Goal: Task Accomplishment & Management: Complete application form

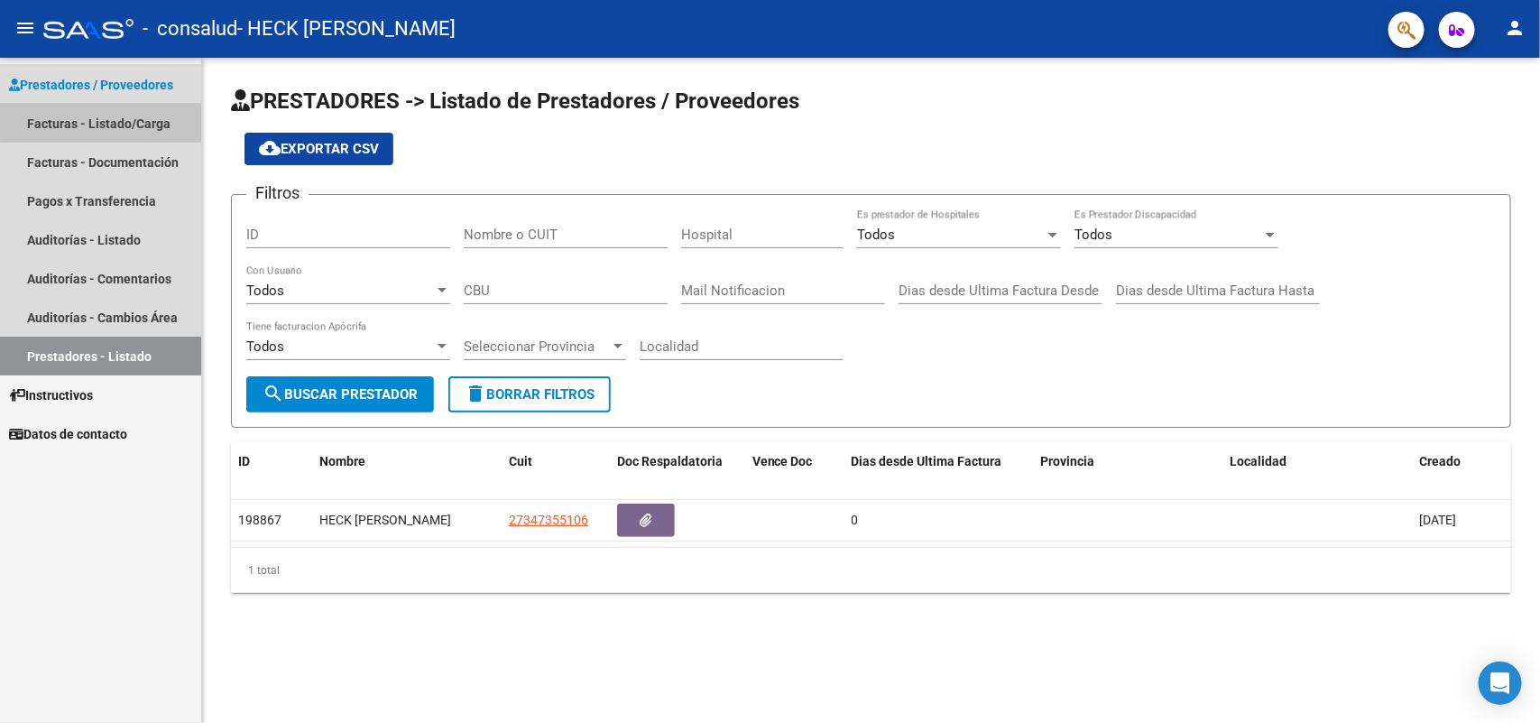
click at [141, 120] on link "Facturas - Listado/Carga" at bounding box center [100, 123] width 201 height 39
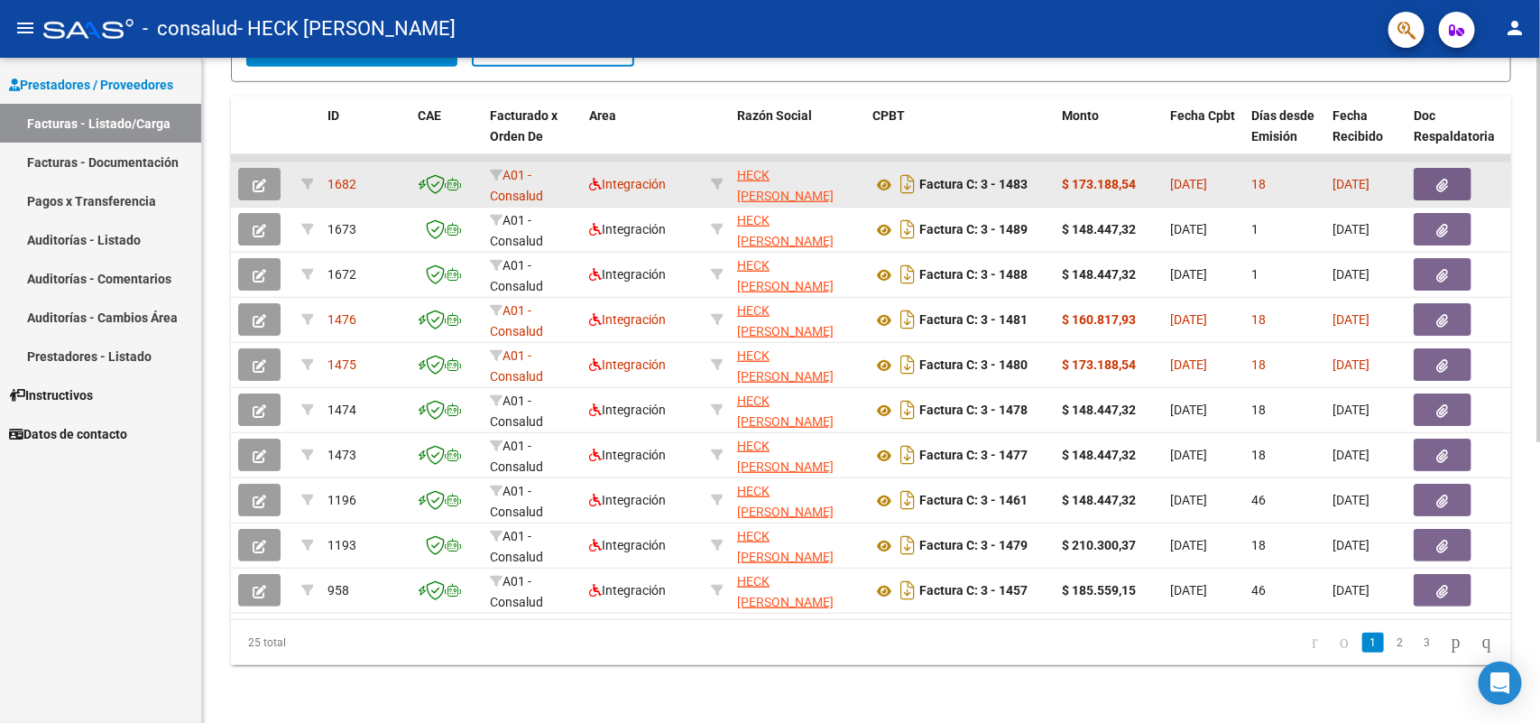
click at [253, 179] on icon "button" at bounding box center [260, 186] width 14 height 14
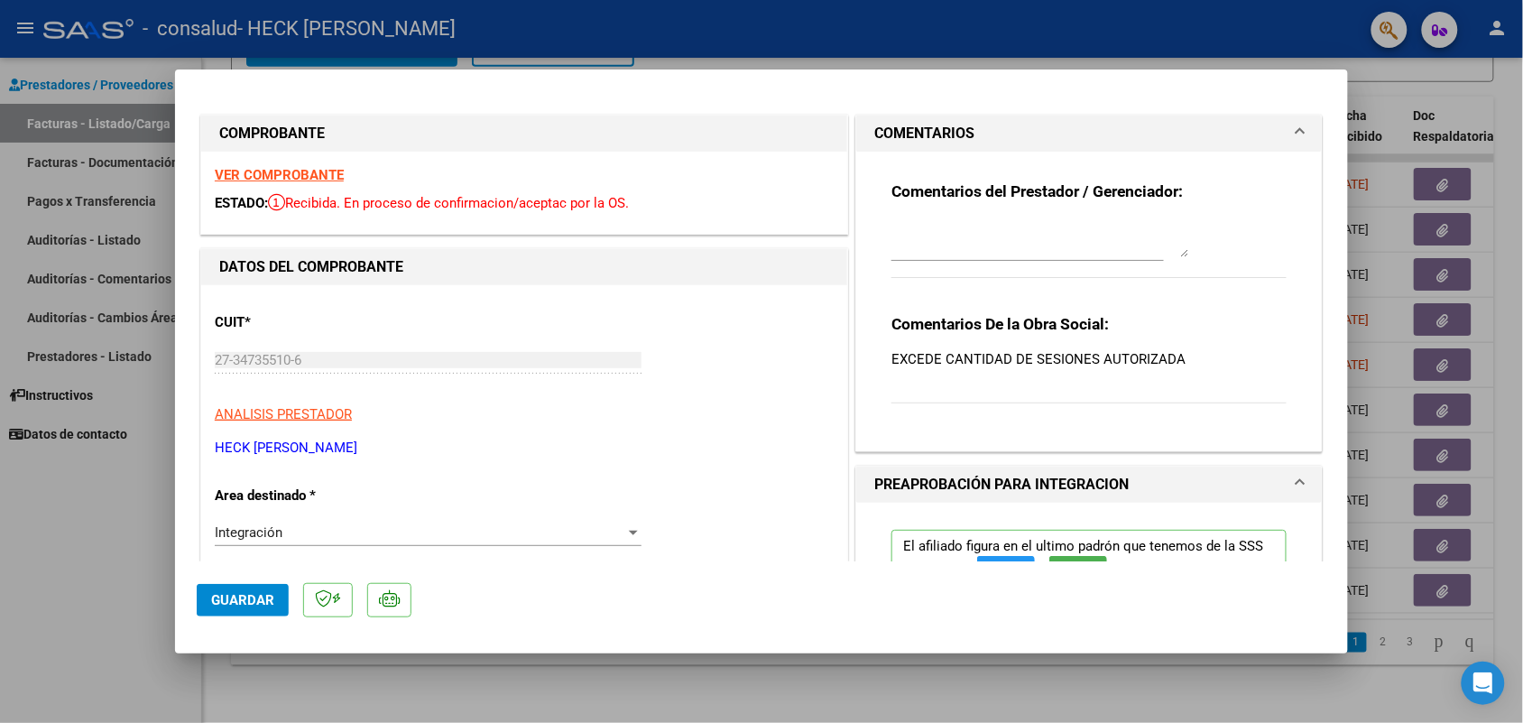
click at [931, 215] on div "Comentarios del Prestador / Gerenciador:" at bounding box center [1088, 239] width 395 height 116
click at [927, 250] on textarea at bounding box center [1040, 239] width 298 height 36
type textarea "[PERSON_NAME] SE SUBIR NUEVAMENTE LA FACTURACION CON LA CANTIDAD AUTORIZADA"
click at [263, 610] on button "Guardar" at bounding box center [243, 600] width 92 height 32
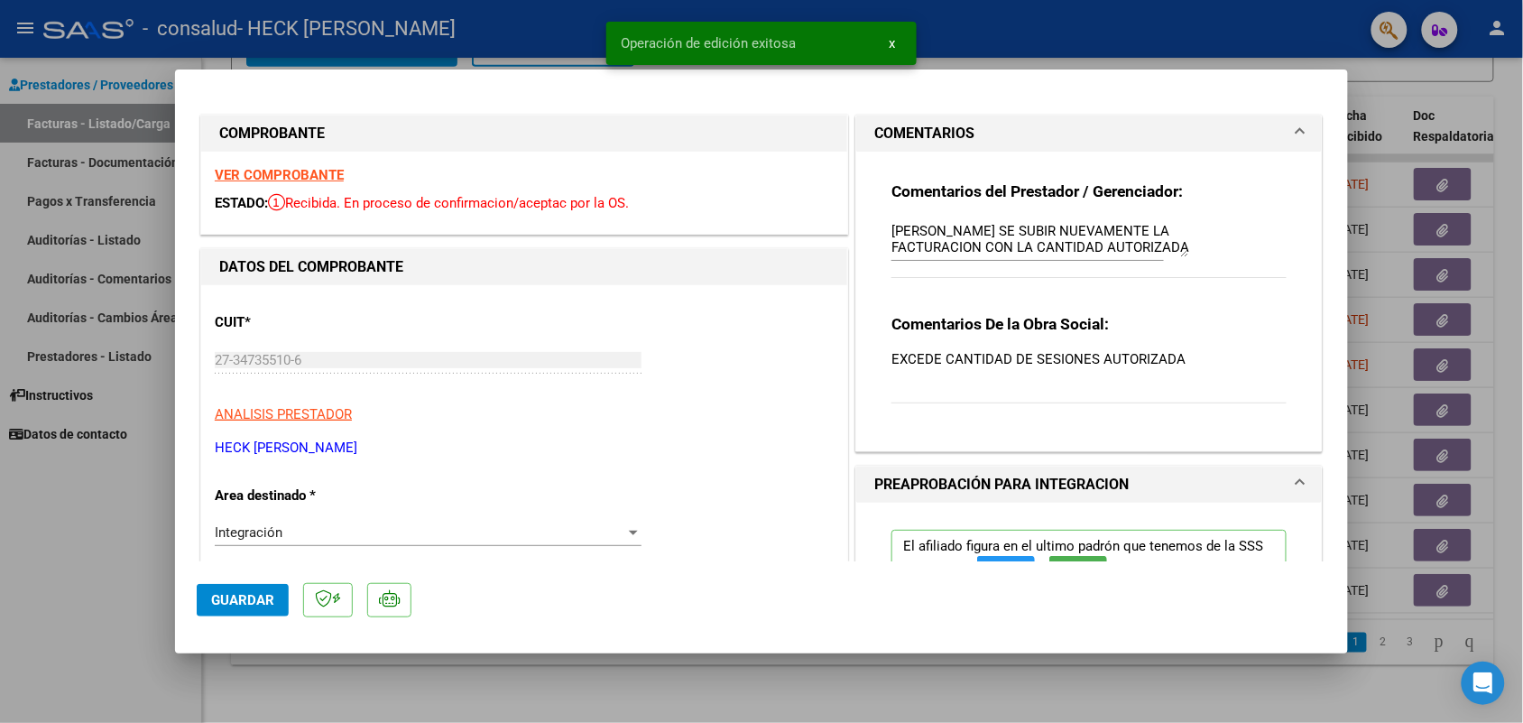
click at [981, 41] on div at bounding box center [761, 361] width 1523 height 723
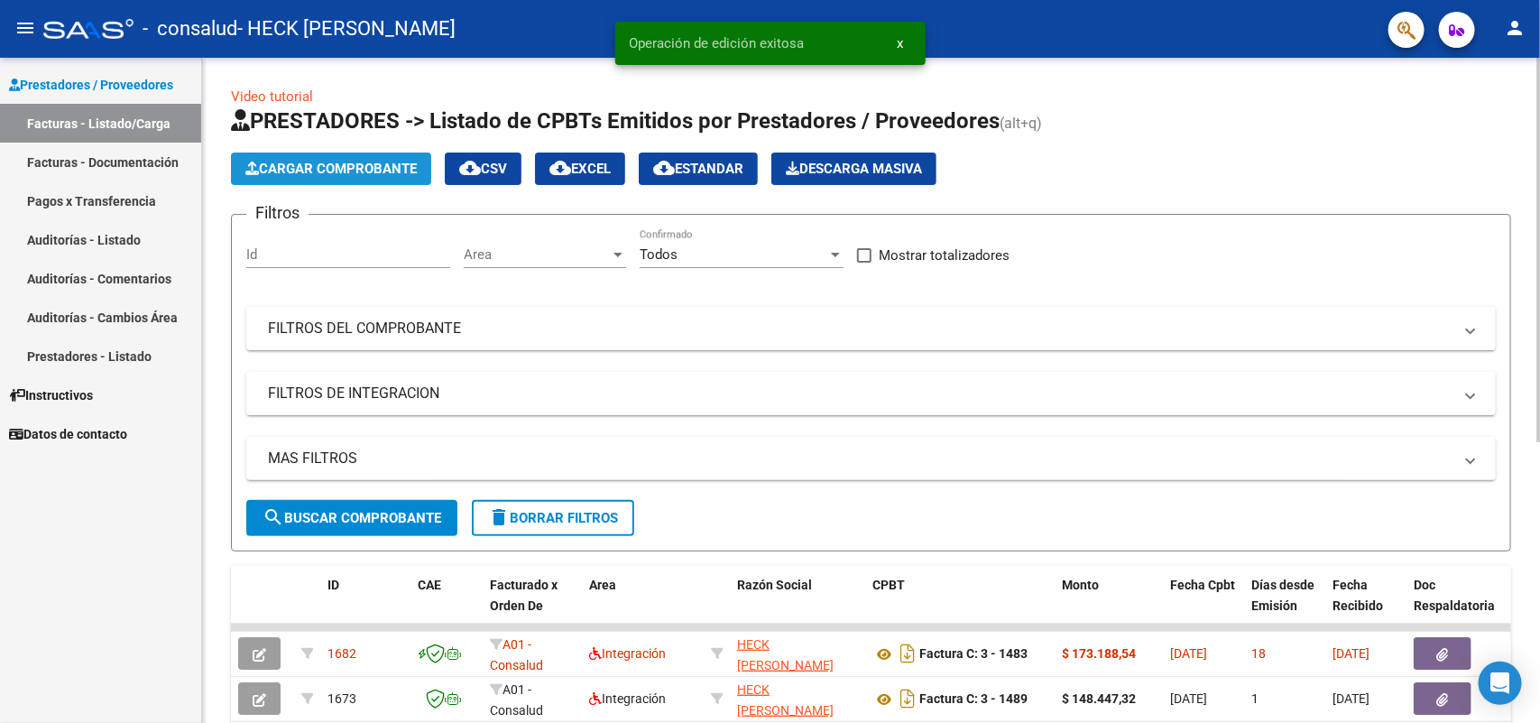
click at [308, 167] on span "Cargar Comprobante" at bounding box center [330, 169] width 171 height 16
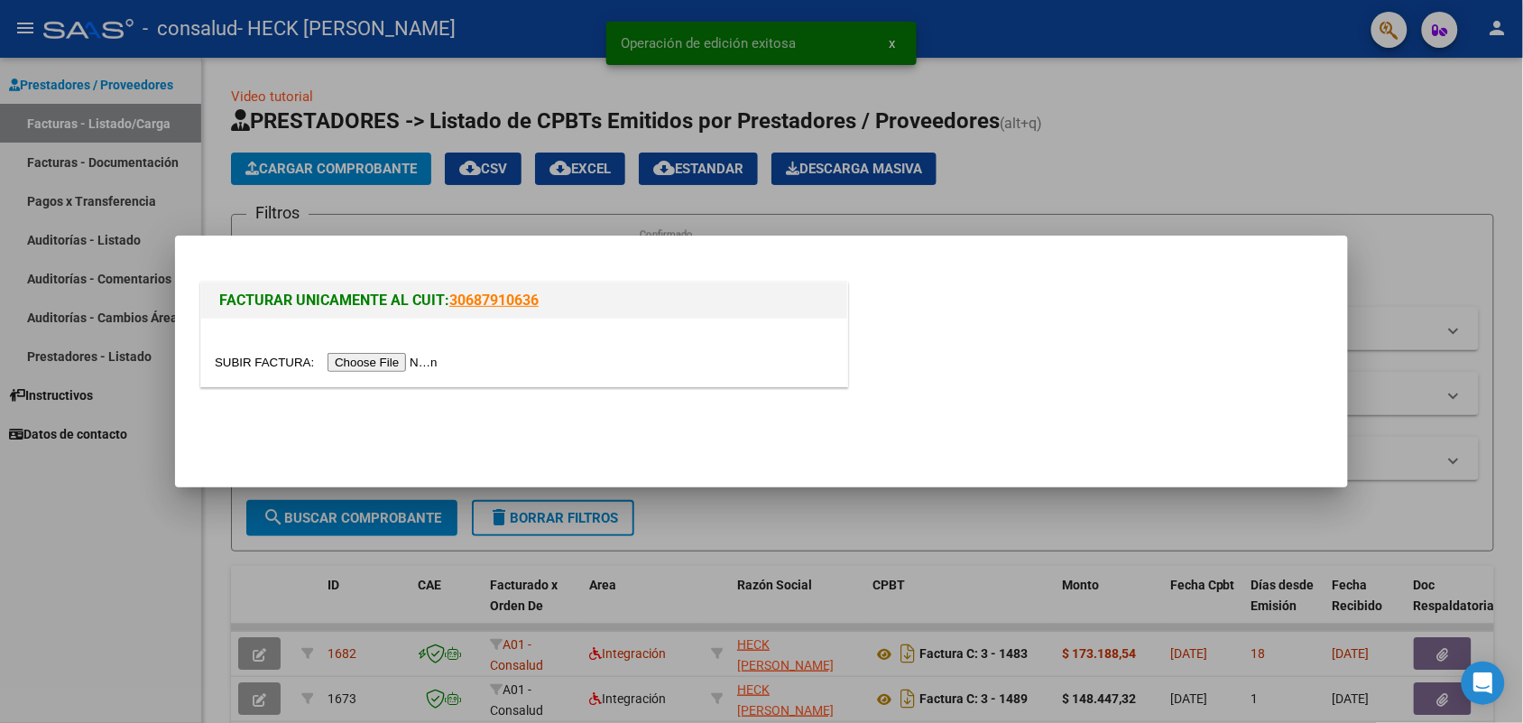
click at [368, 364] on input "file" at bounding box center [329, 362] width 228 height 19
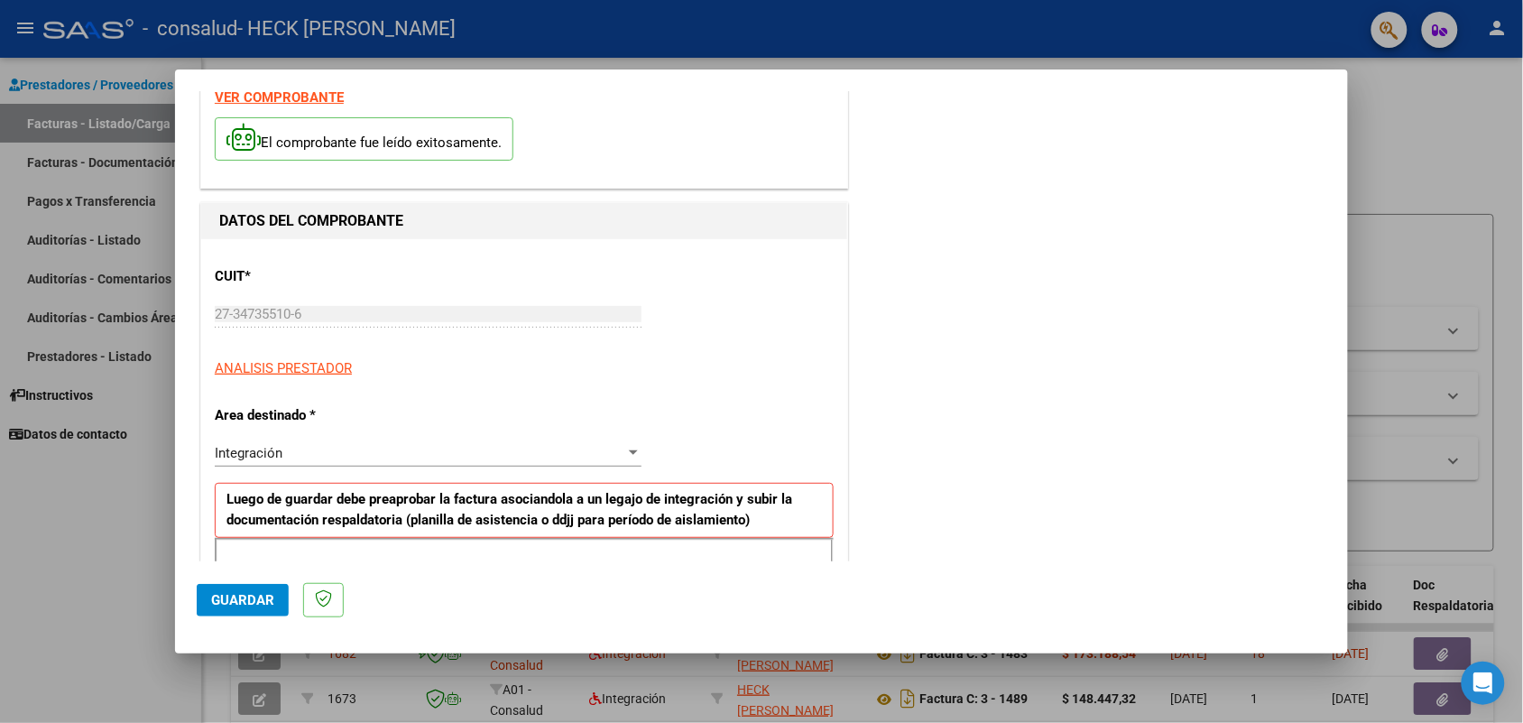
scroll to position [113, 0]
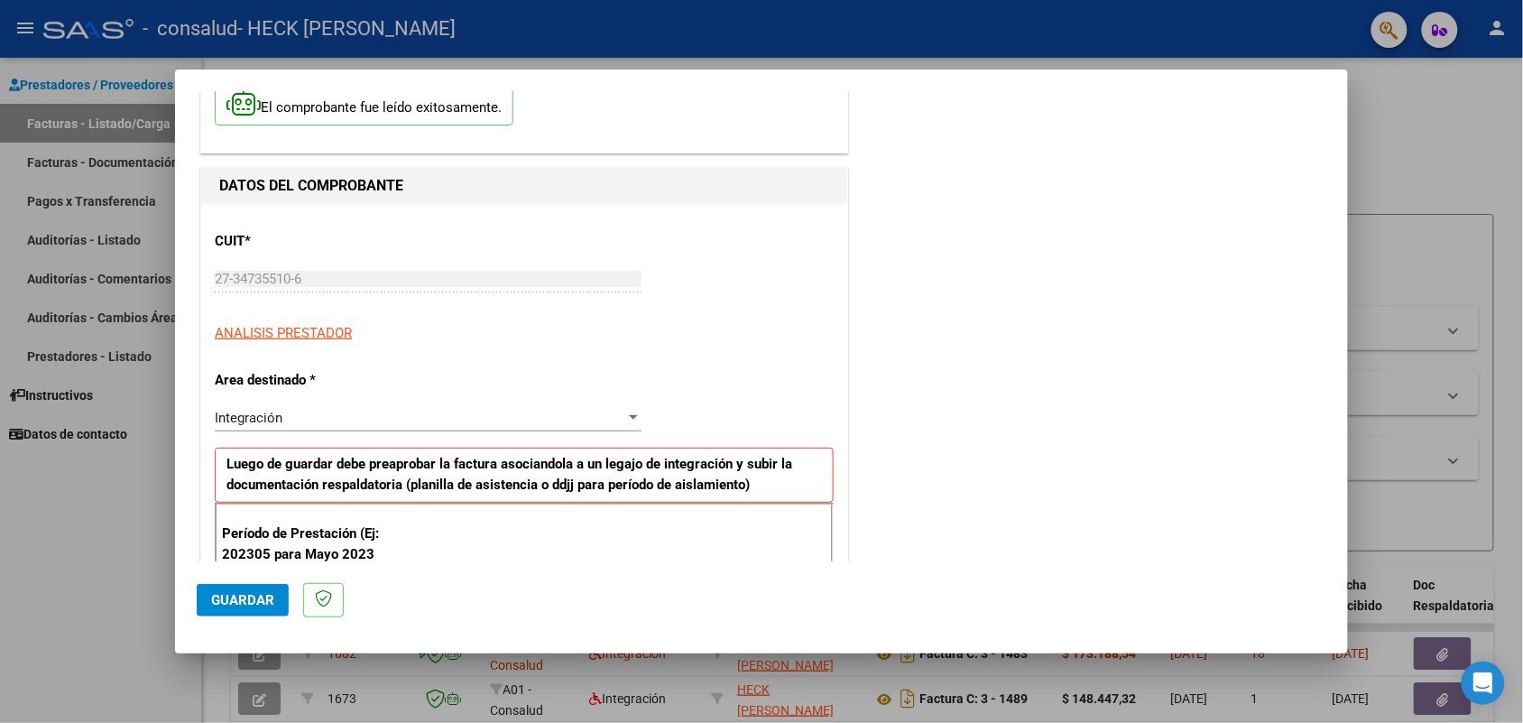
click at [308, 418] on div "Integración" at bounding box center [420, 418] width 410 height 16
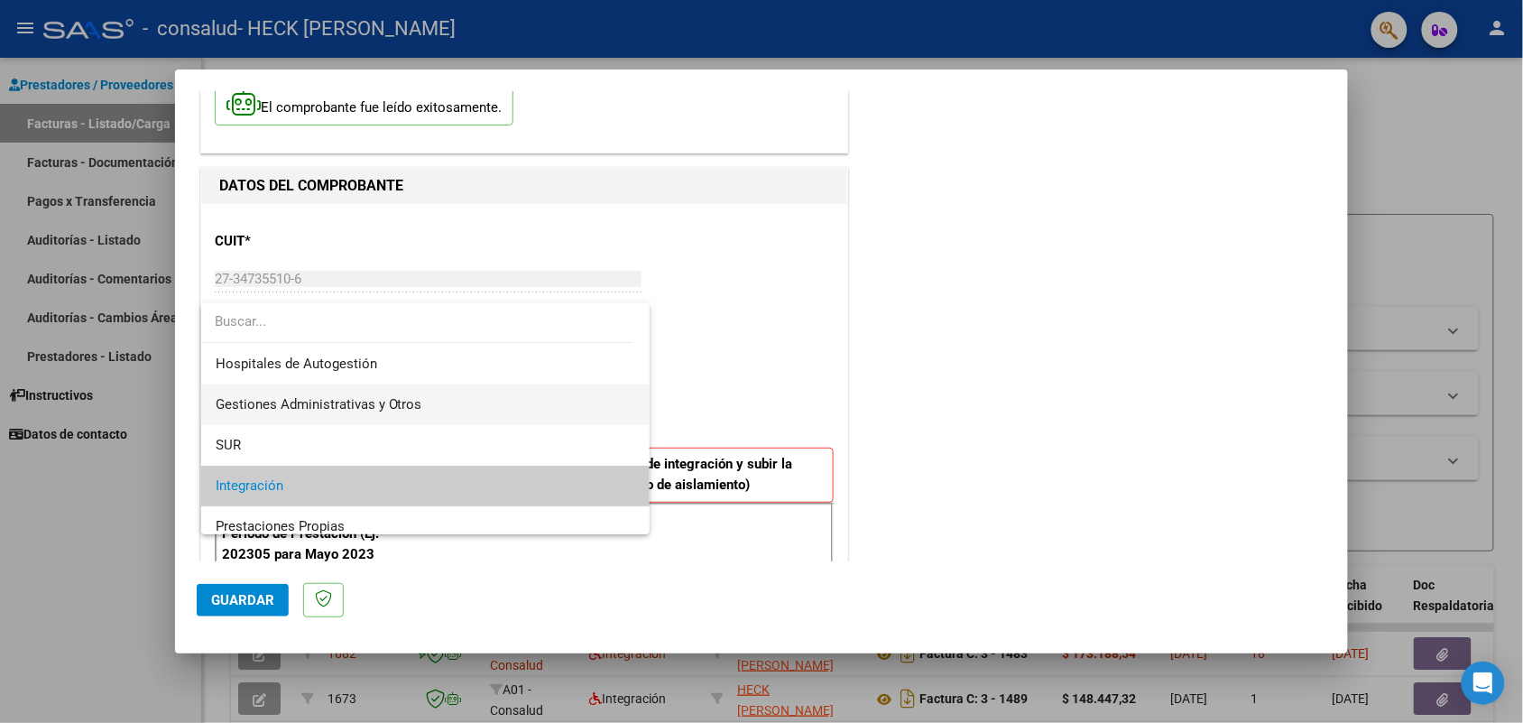
scroll to position [68, 0]
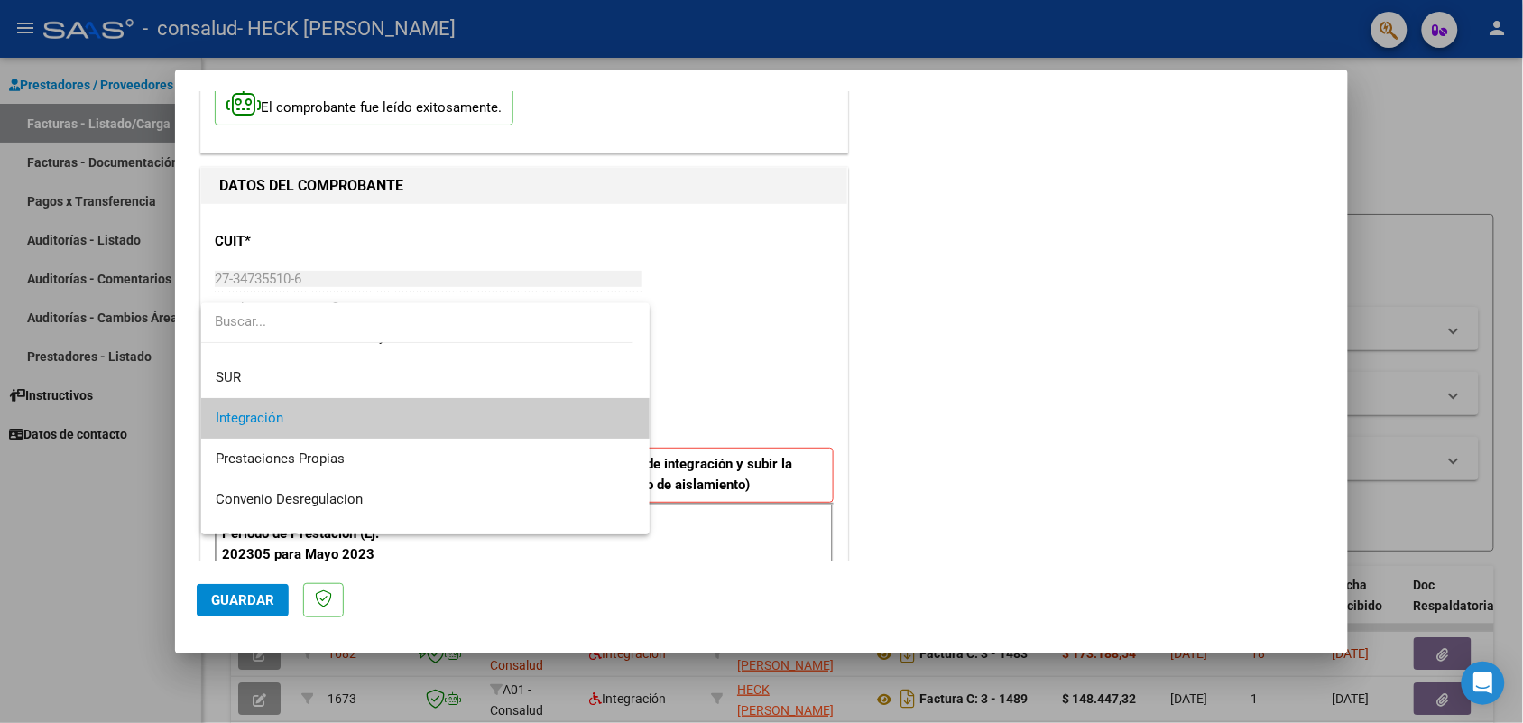
click at [281, 403] on span "Integración" at bounding box center [426, 418] width 420 height 41
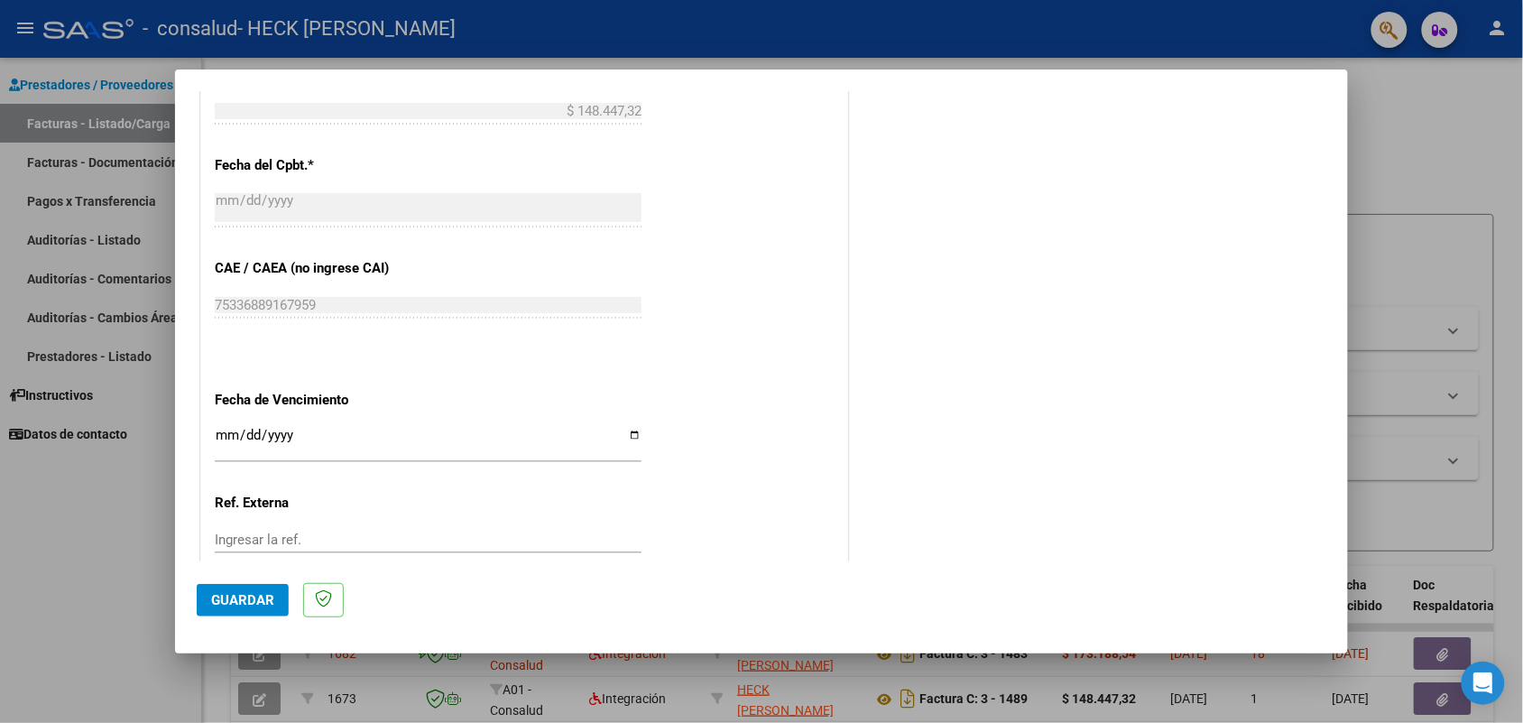
scroll to position [1087, 0]
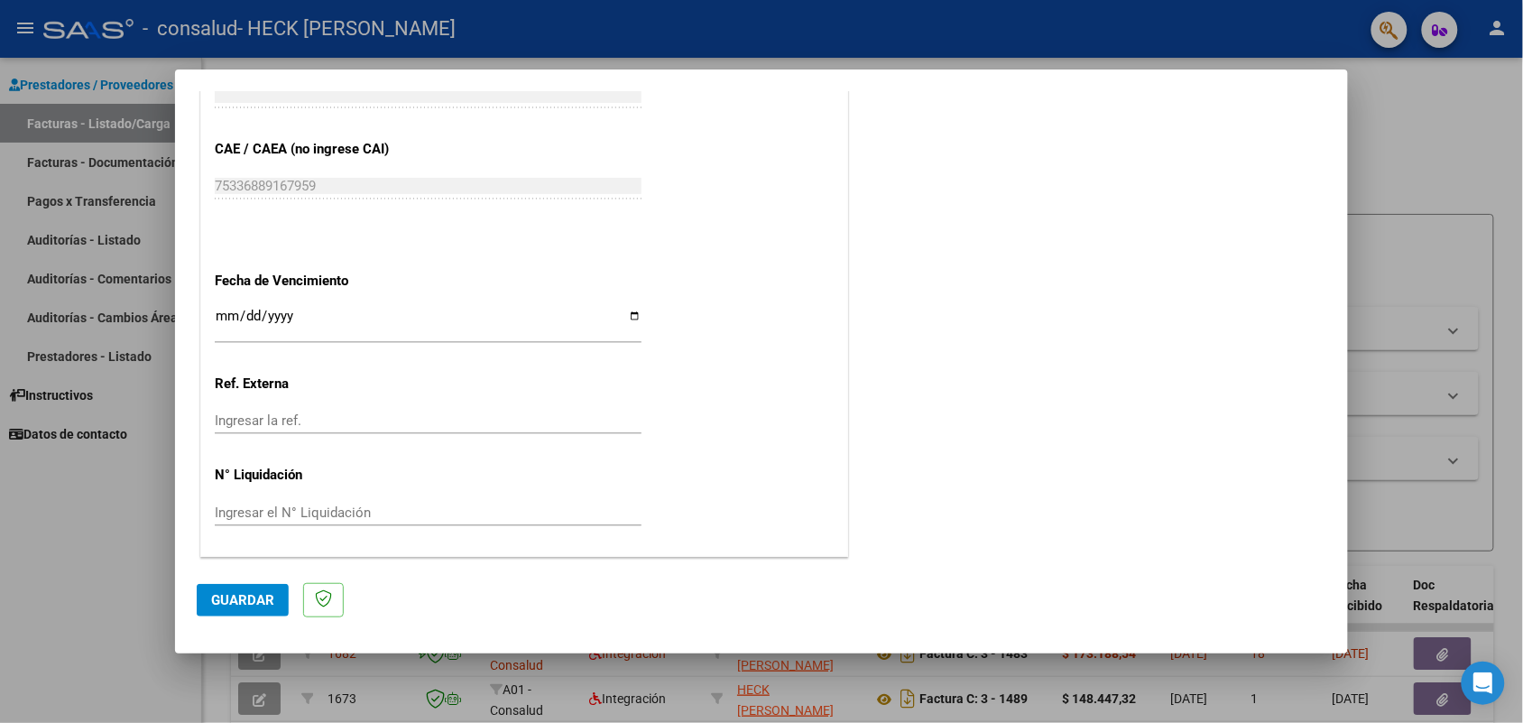
click at [215, 308] on input "Ingresar la fecha" at bounding box center [428, 322] width 427 height 29
type input "[DATE]"
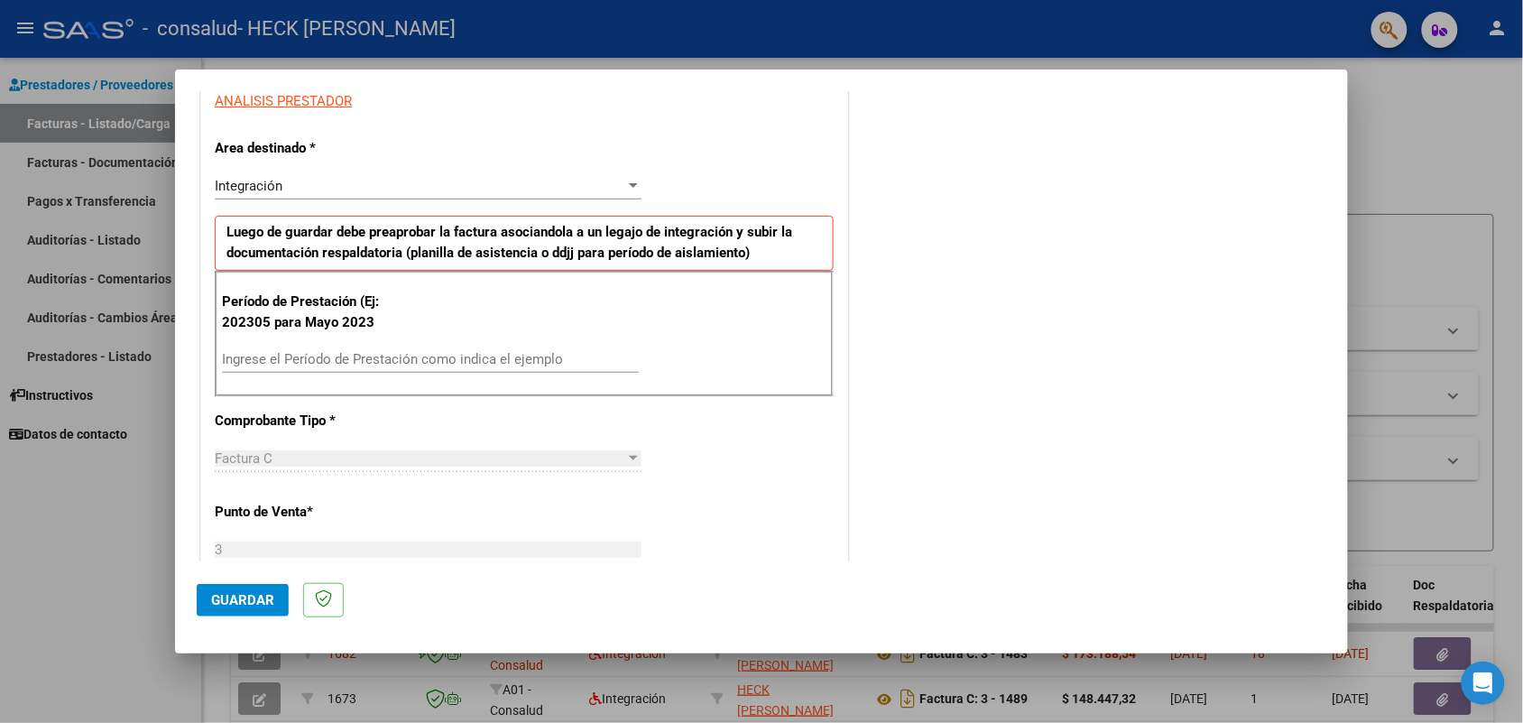
scroll to position [298, 0]
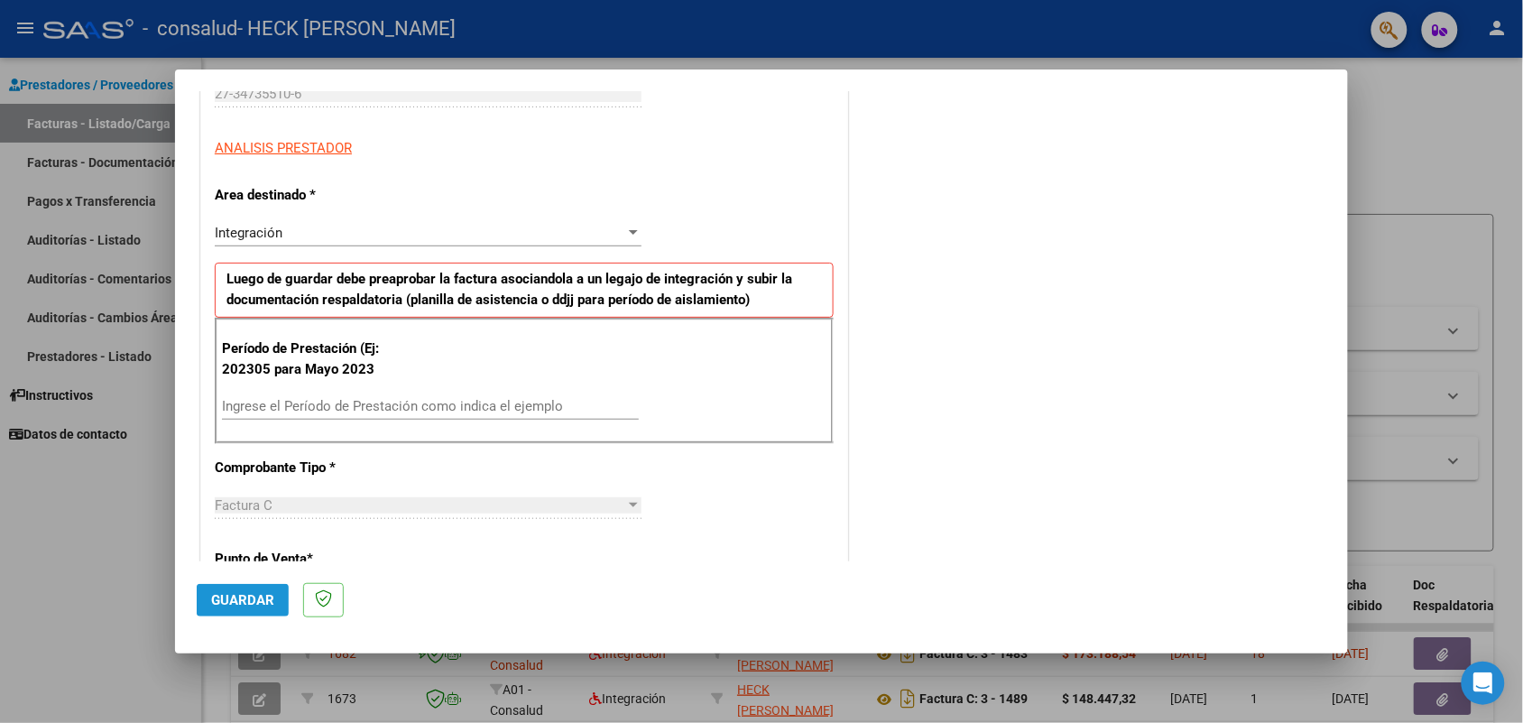
click at [244, 600] on span "Guardar" at bounding box center [242, 600] width 63 height 16
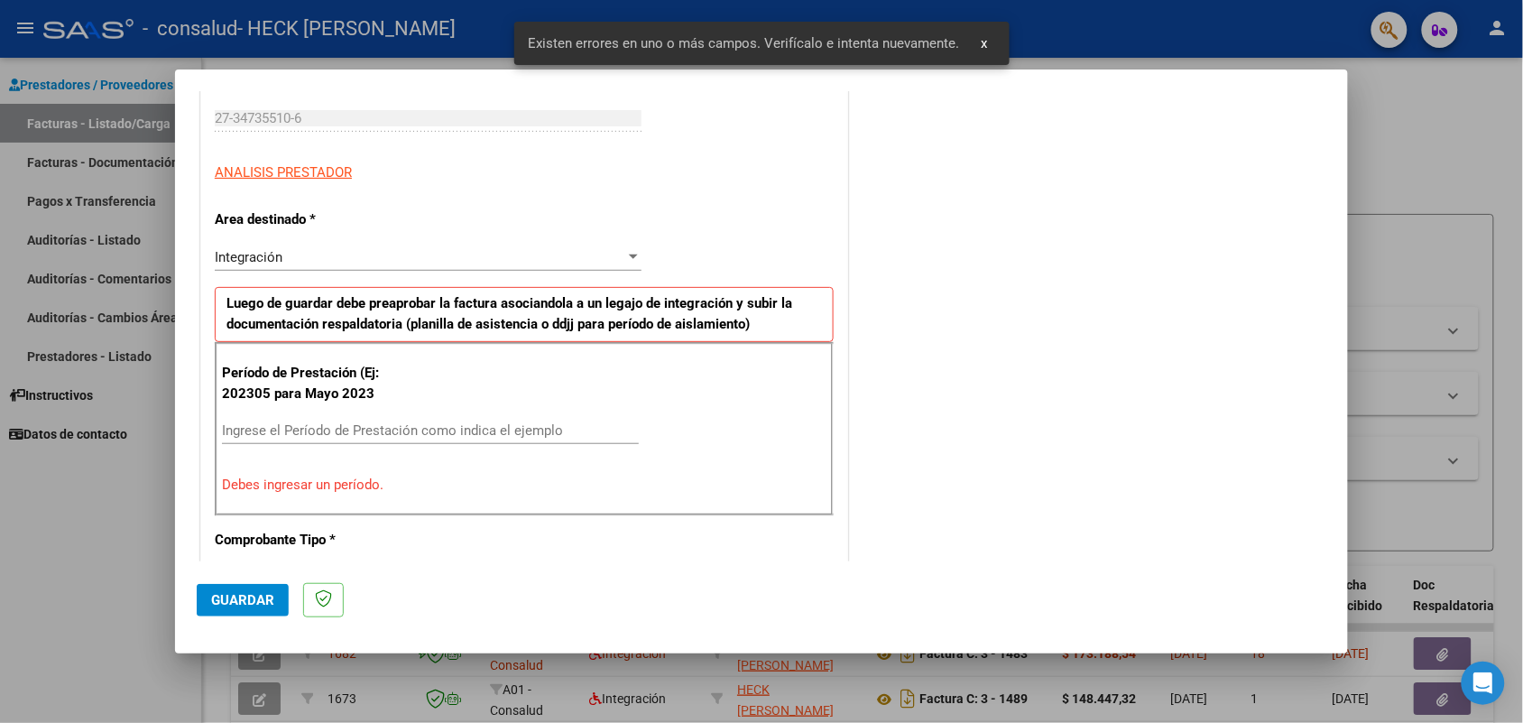
scroll to position [249, 0]
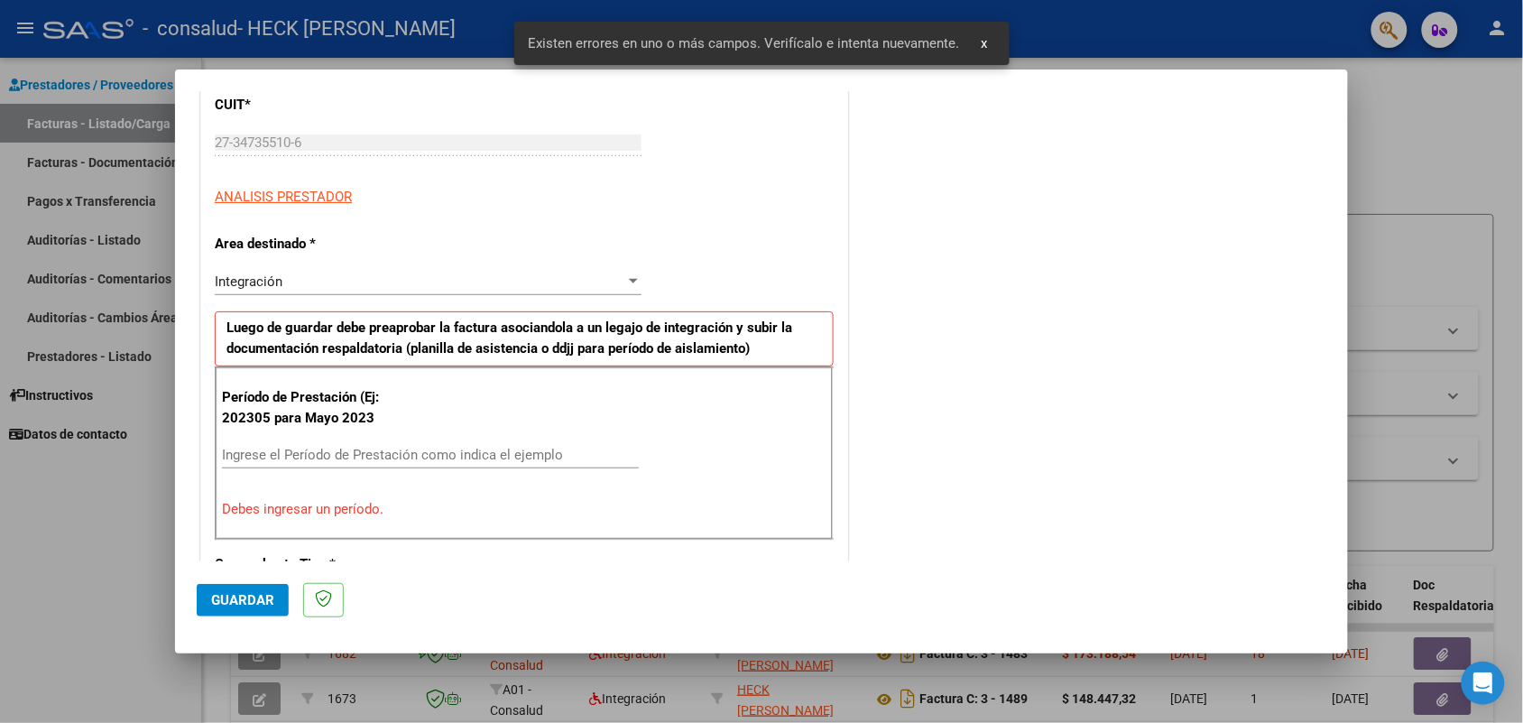
click at [304, 453] on input "Ingrese el Período de Prestación como indica el ejemplo" at bounding box center [430, 455] width 417 height 16
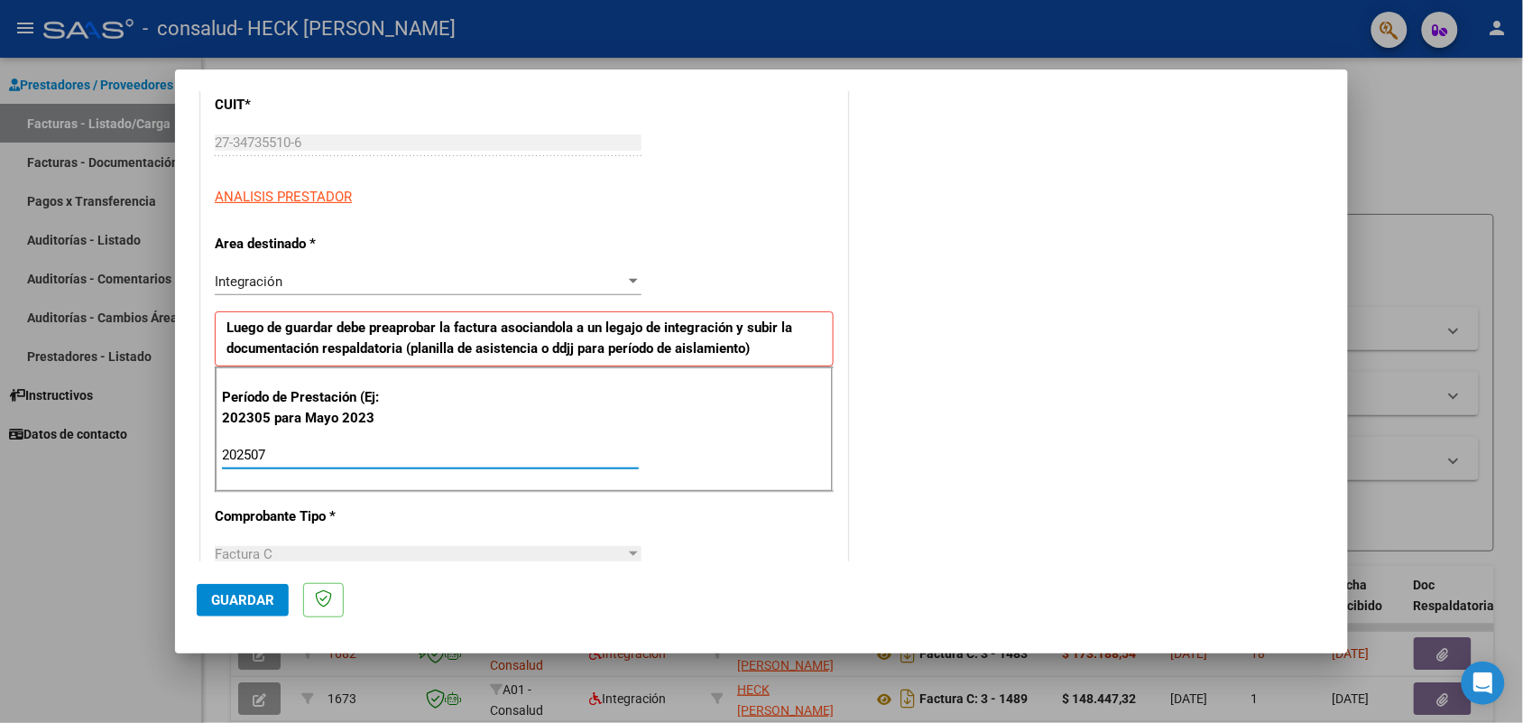
type input "202507"
click at [235, 602] on span "Guardar" at bounding box center [242, 600] width 63 height 16
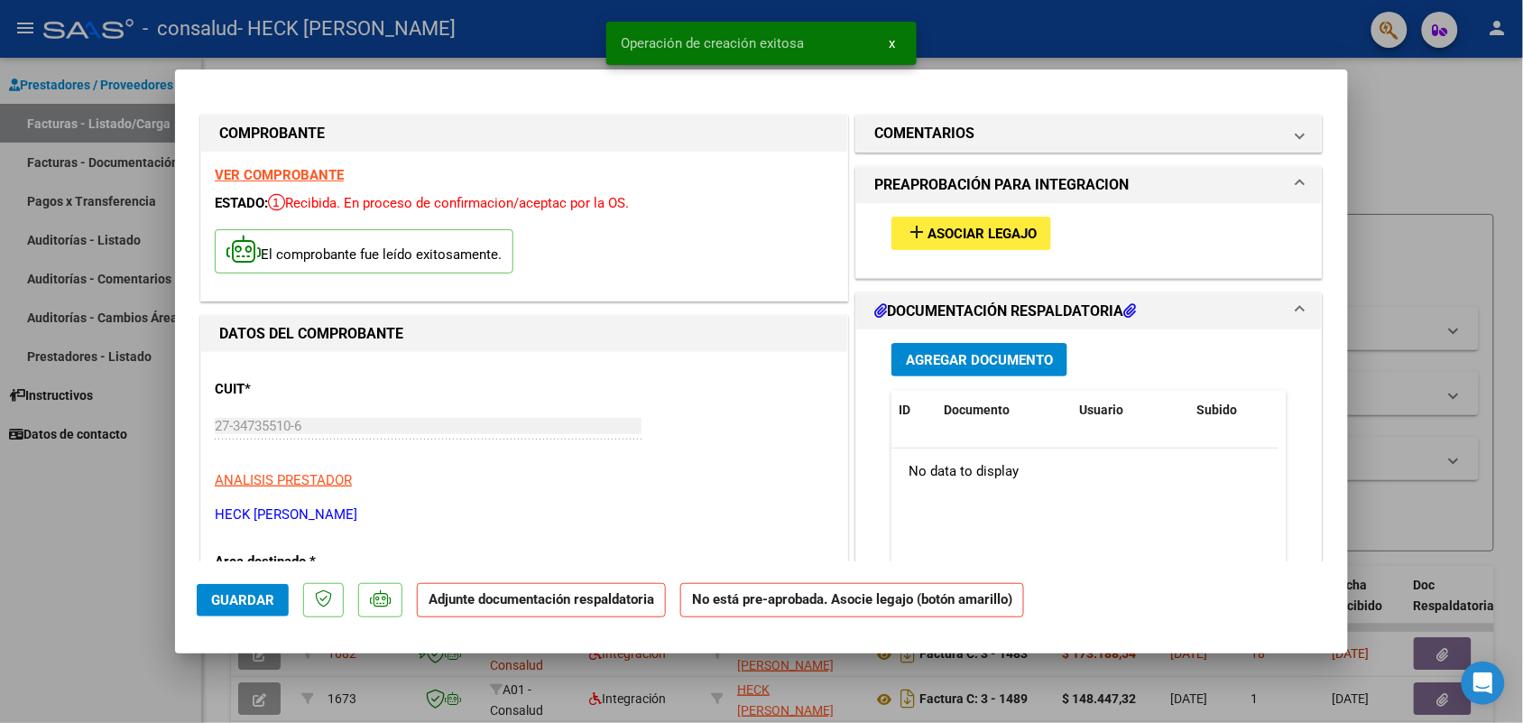
click at [1001, 230] on span "Asociar Legajo" at bounding box center [981, 234] width 109 height 16
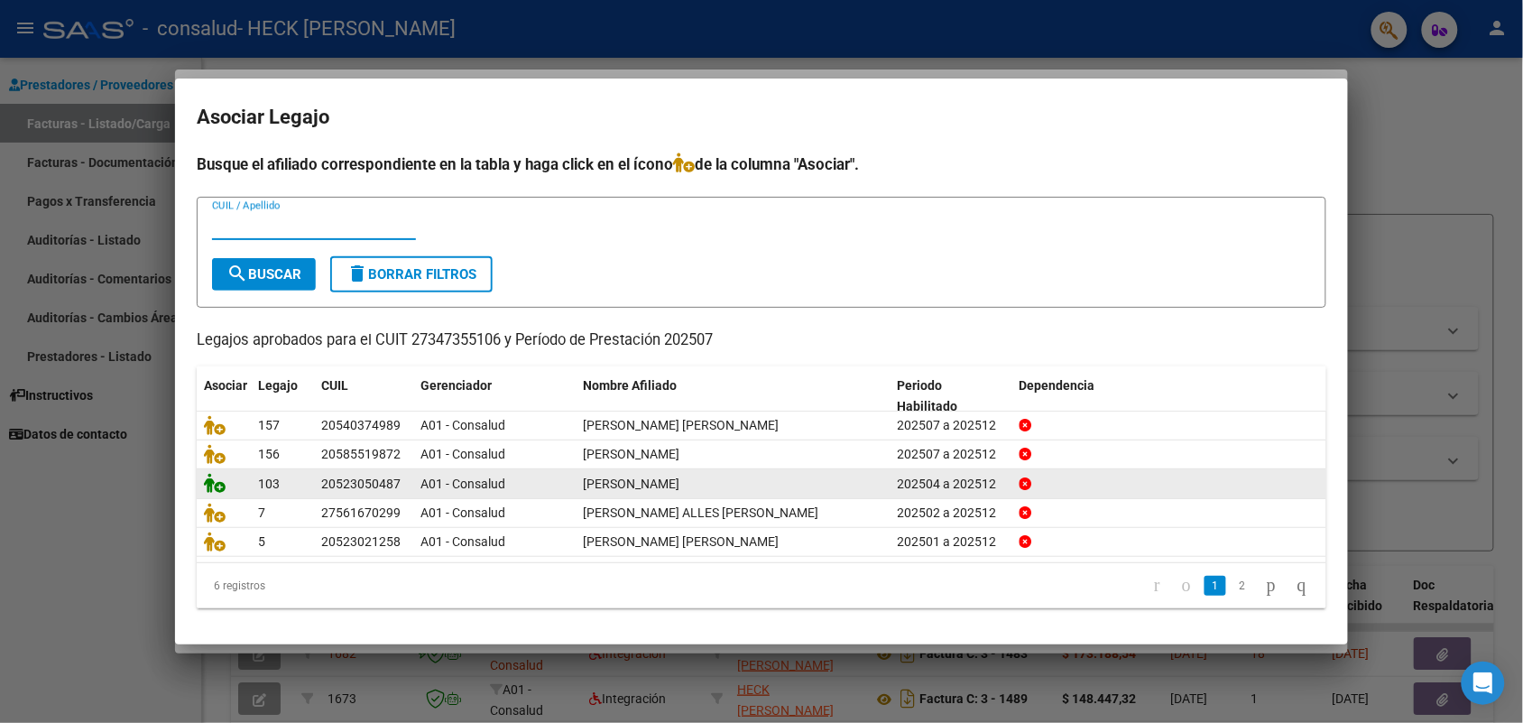
click at [214, 489] on icon at bounding box center [215, 483] width 22 height 20
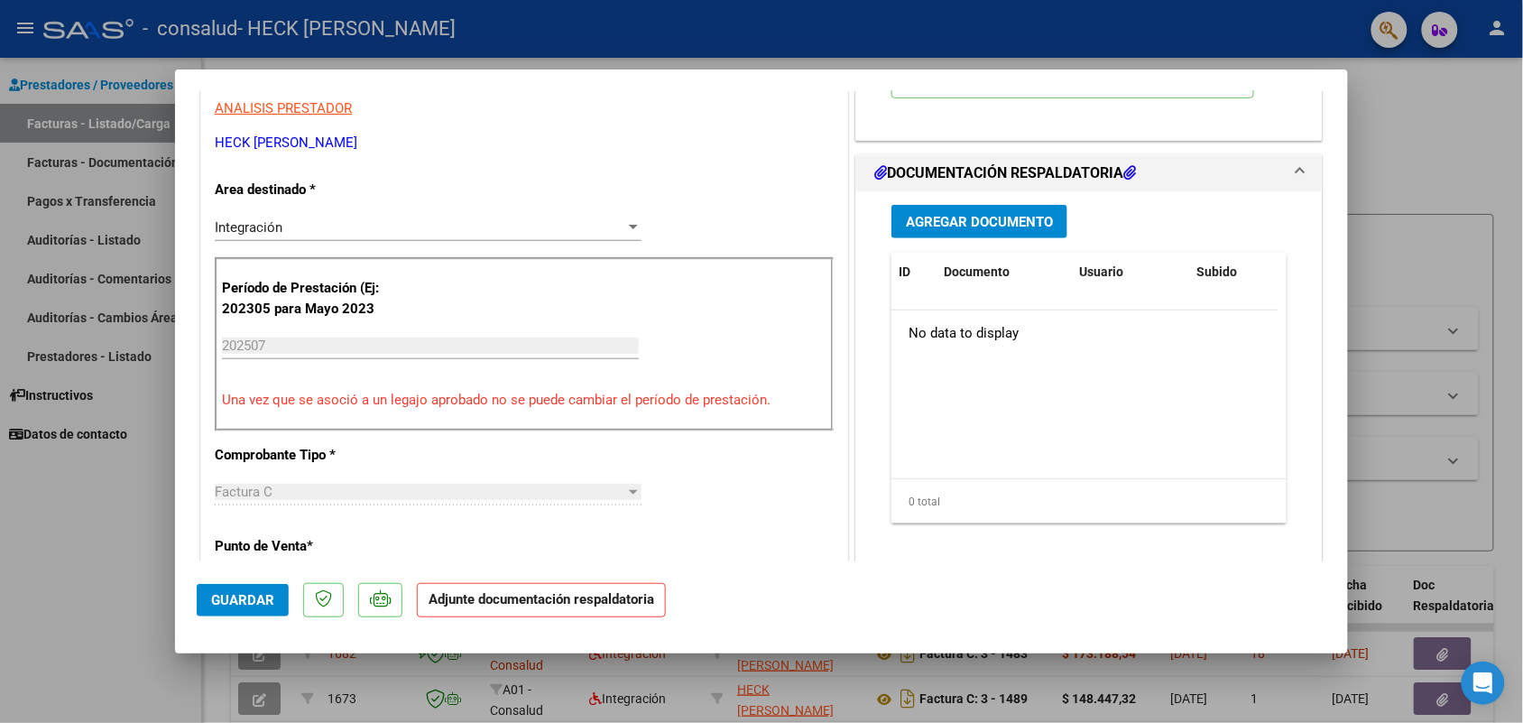
scroll to position [338, 0]
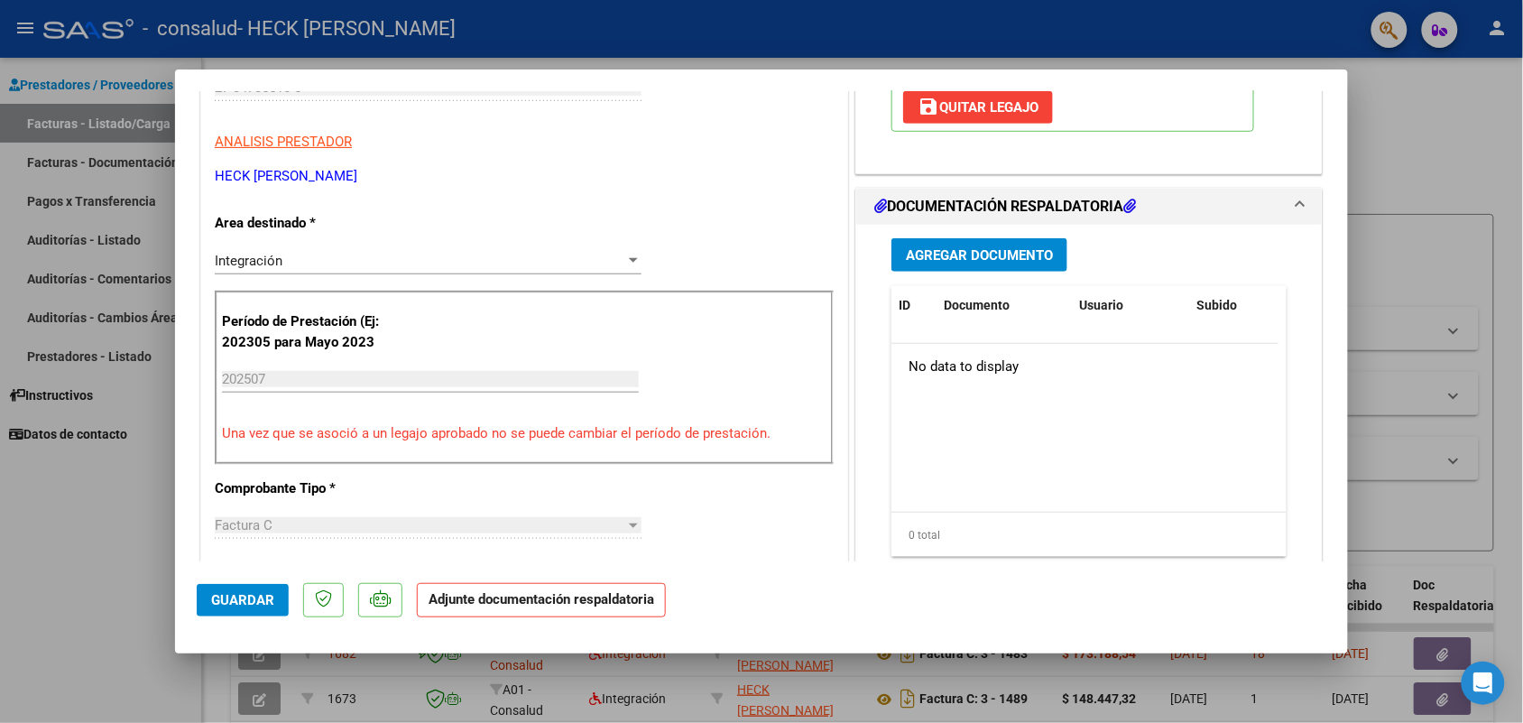
click at [971, 248] on span "Agregar Documento" at bounding box center [979, 255] width 147 height 16
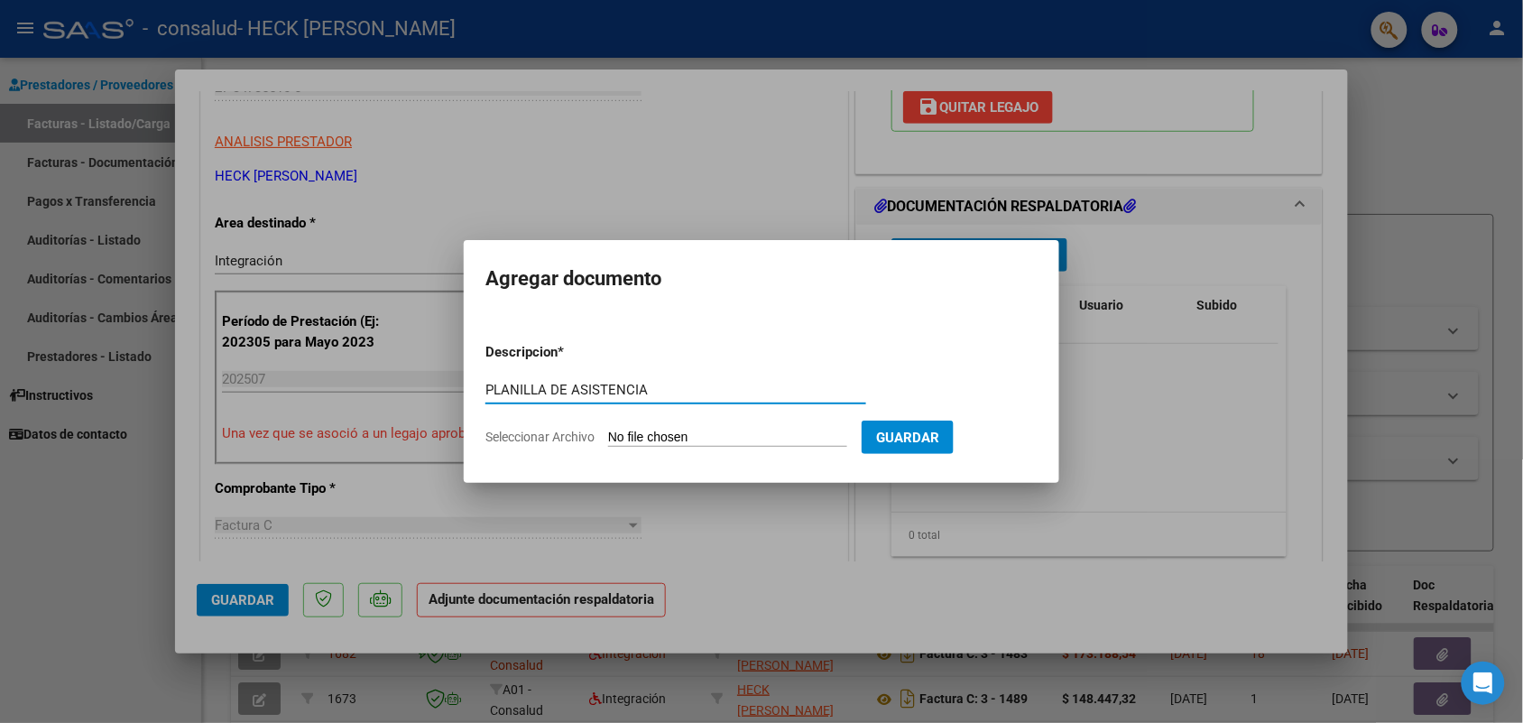
type input "PLANILLA DE ASISTENCIA"
click at [728, 437] on input "Seleccionar Archivo" at bounding box center [727, 437] width 239 height 17
type input "C:\fakepath\planilla asistencia [PERSON_NAME] [DATE] psp.pdf"
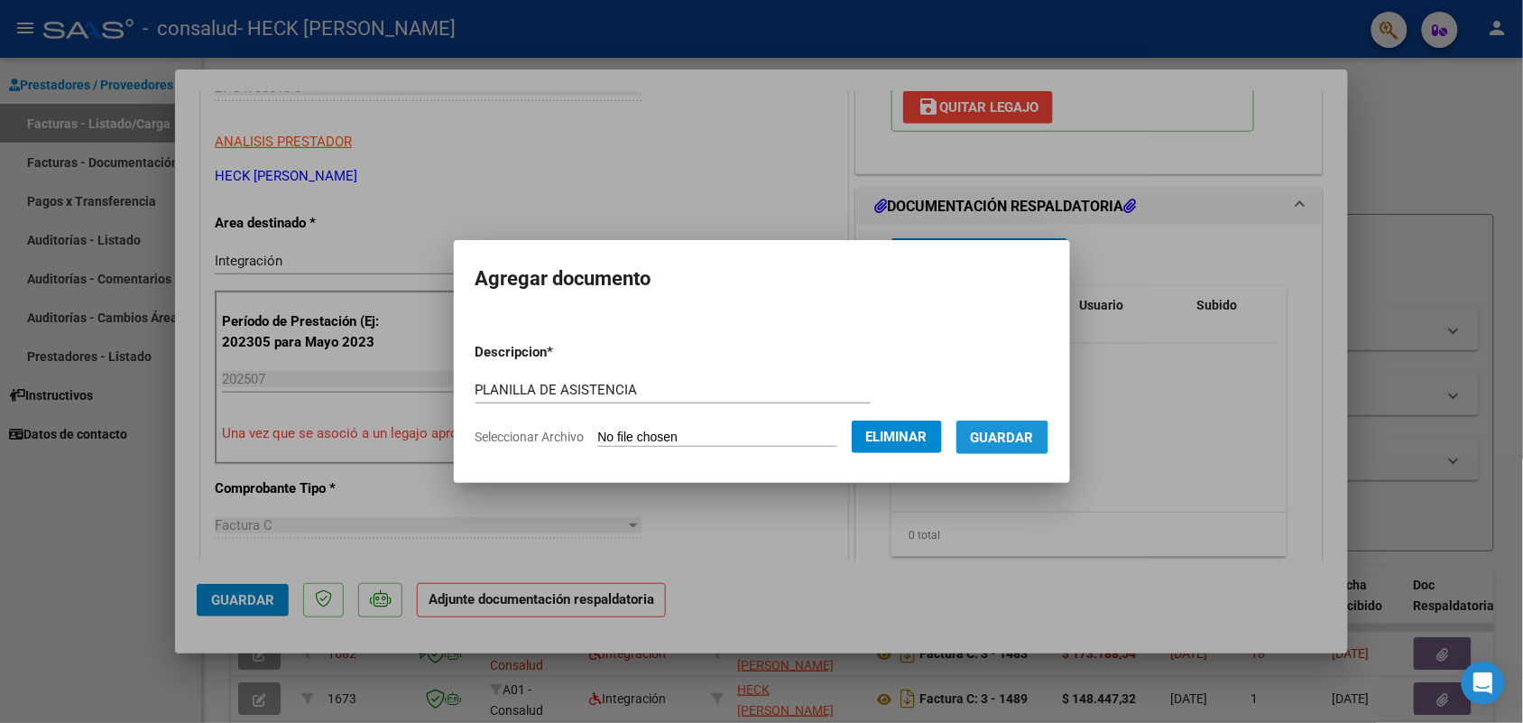
click at [1034, 442] on span "Guardar" at bounding box center [1002, 437] width 63 height 16
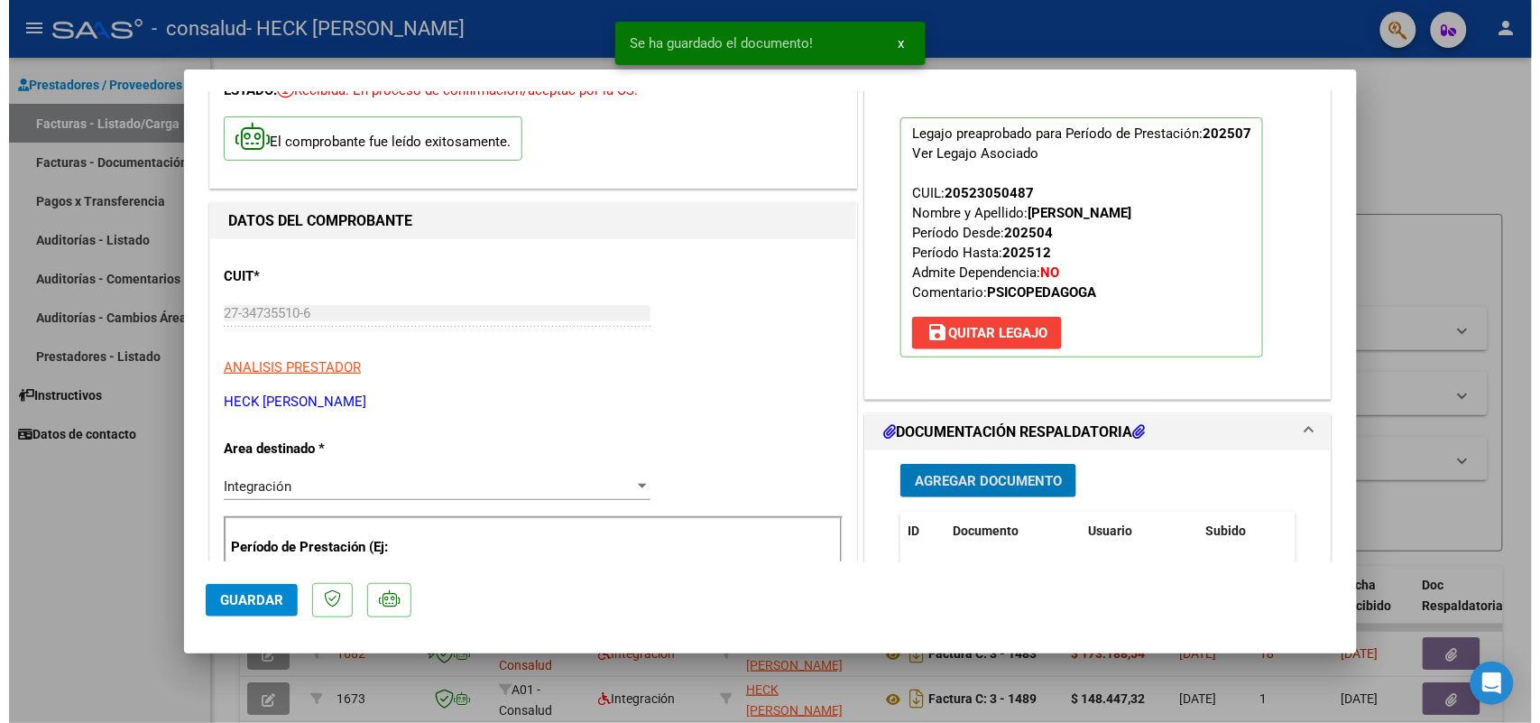
scroll to position [0, 0]
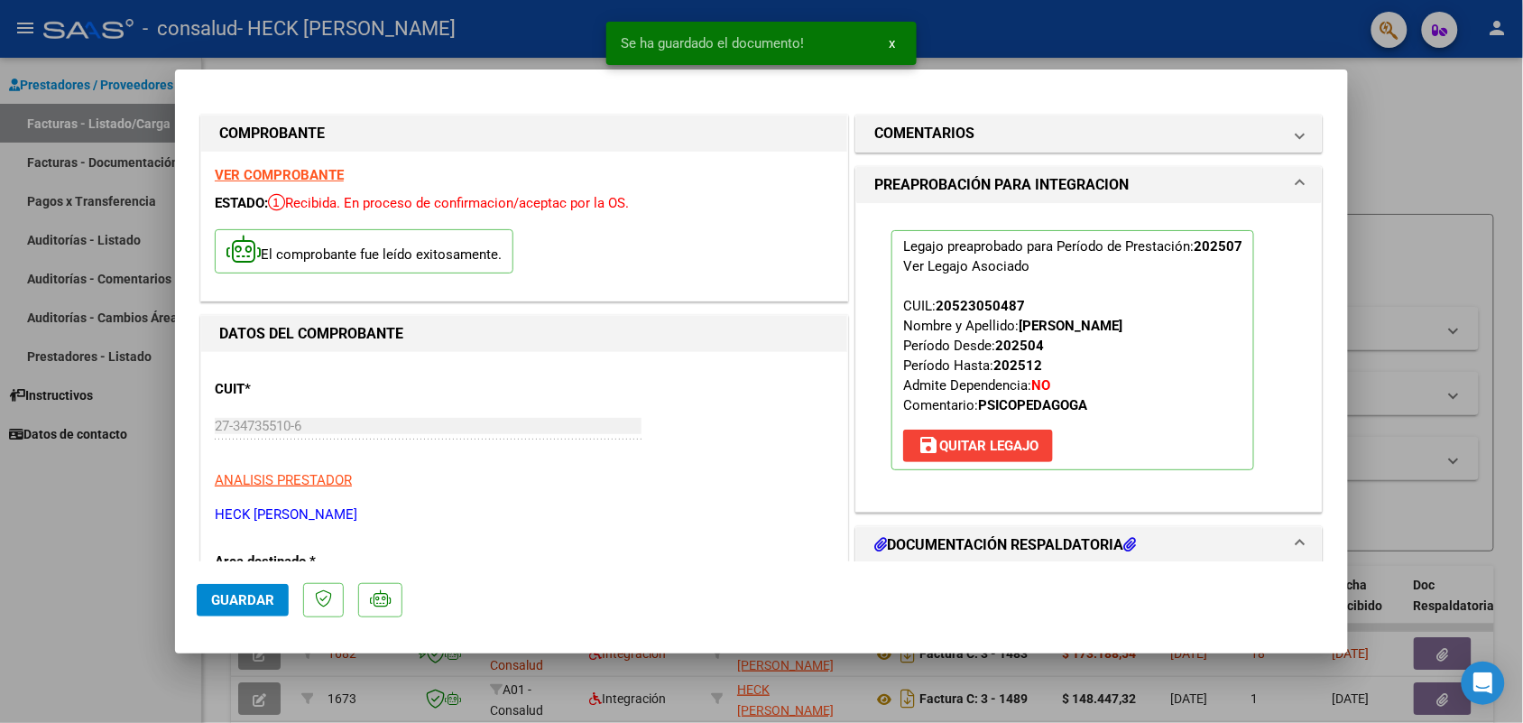
click at [249, 598] on span "Guardar" at bounding box center [242, 600] width 63 height 16
click at [1022, 38] on div at bounding box center [761, 361] width 1523 height 723
type input "$ 0,00"
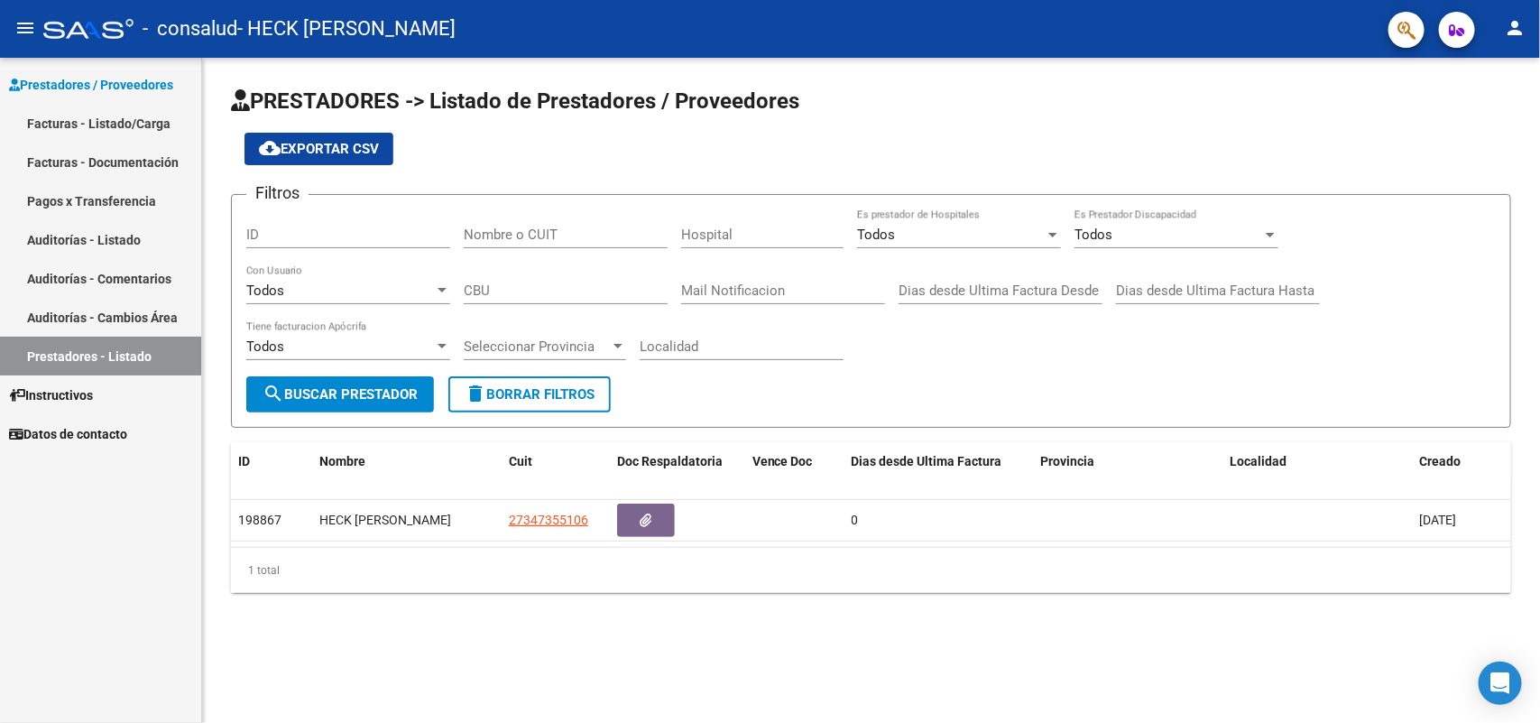
click at [57, 119] on link "Facturas - Listado/Carga" at bounding box center [100, 123] width 201 height 39
